Goal: Find specific page/section: Find specific page/section

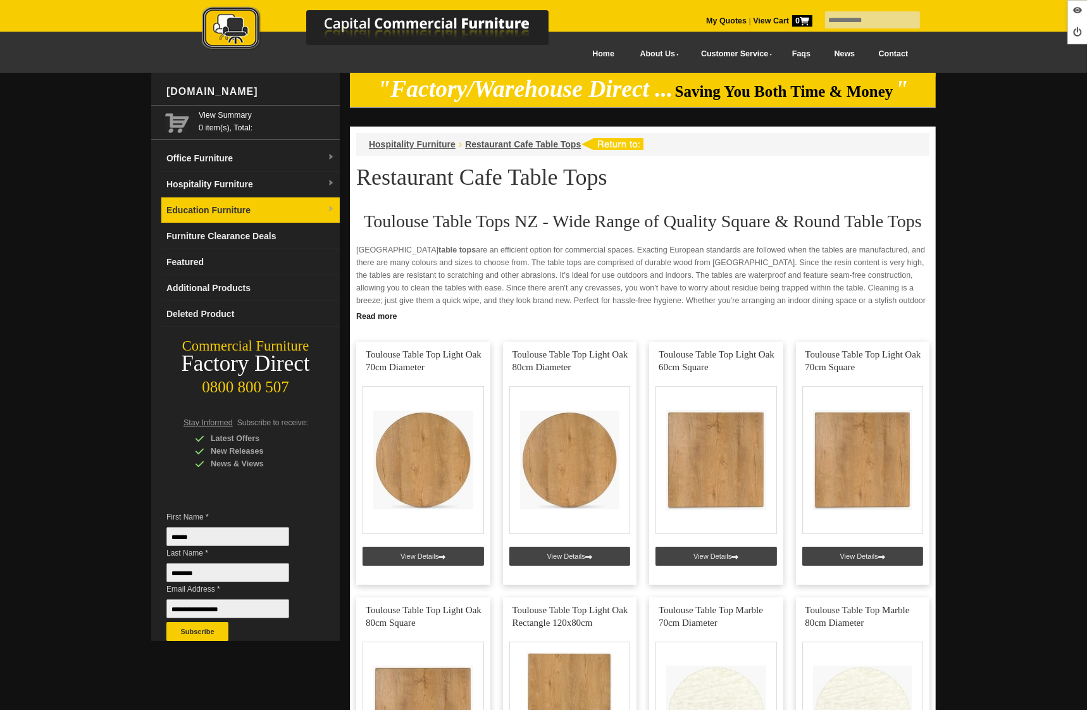
click at [183, 205] on link "Education Furniture" at bounding box center [250, 210] width 178 height 26
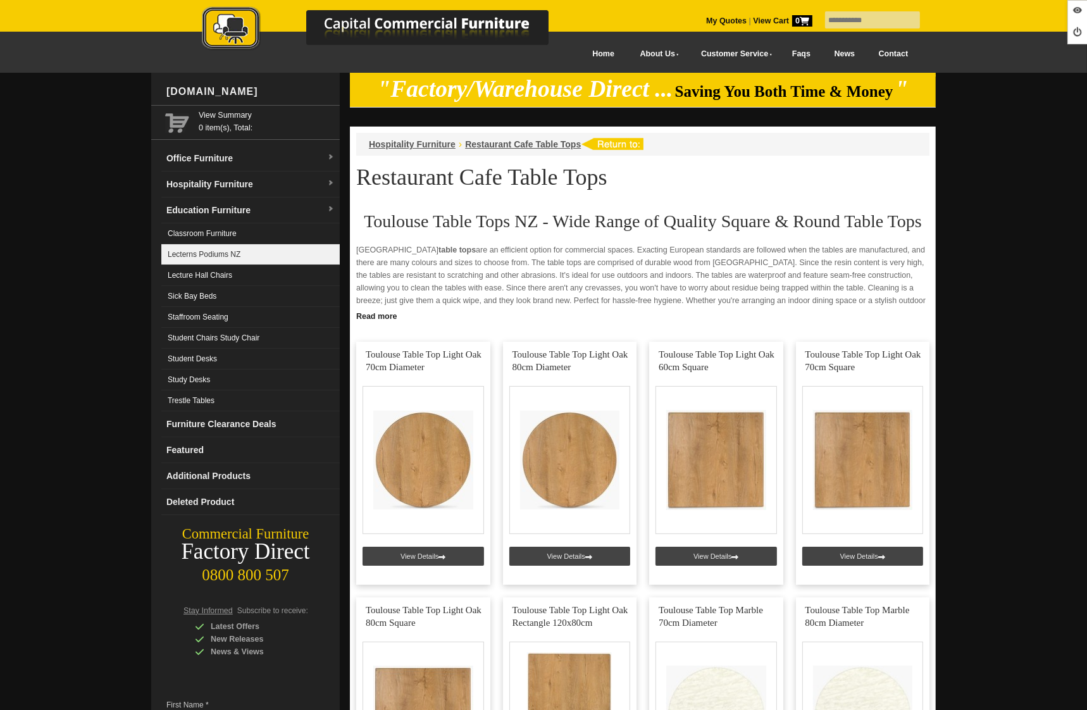
click at [197, 259] on link "Lecterns Podiums NZ" at bounding box center [250, 254] width 178 height 21
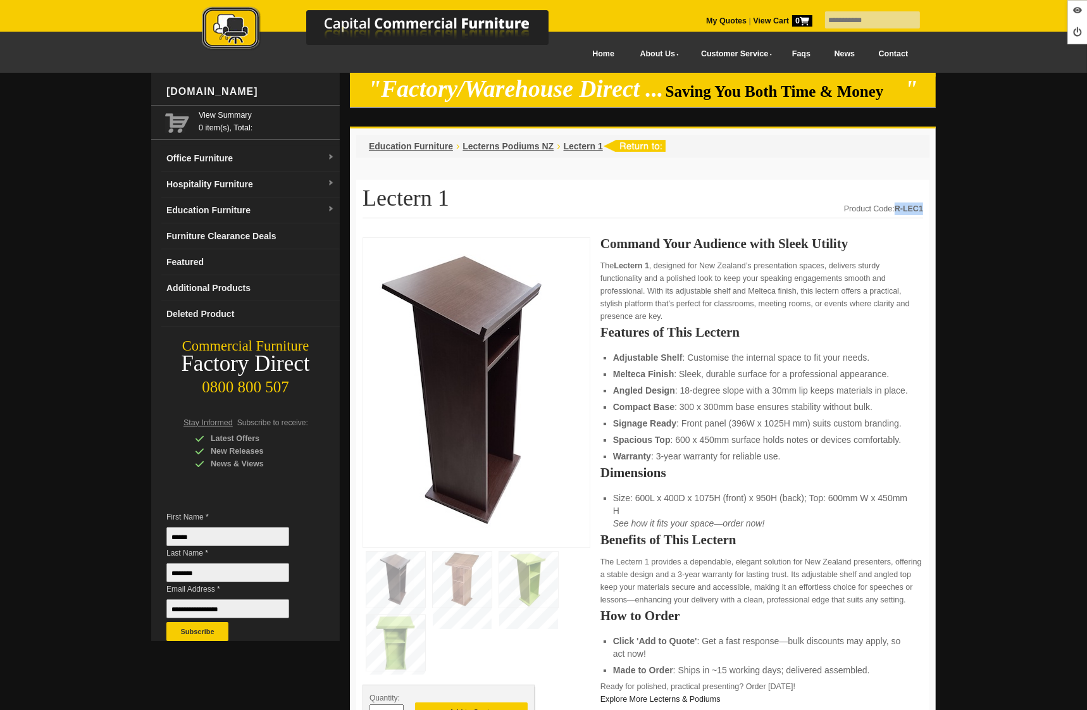
drag, startPoint x: 921, startPoint y: 206, endPoint x: 896, endPoint y: 209, distance: 25.4
click at [896, 209] on strong "R-LEC1" at bounding box center [908, 208] width 28 height 9
copy strong "R-LEC1"
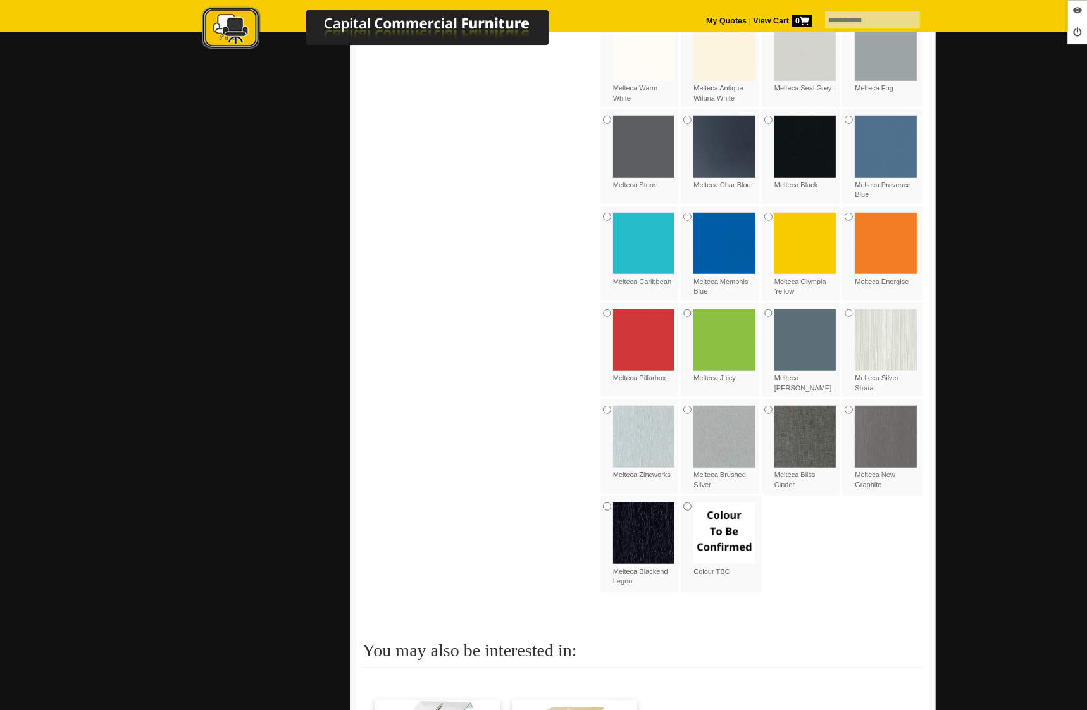
scroll to position [1143, 0]
